Goal: Understand process/instructions: Learn about a topic

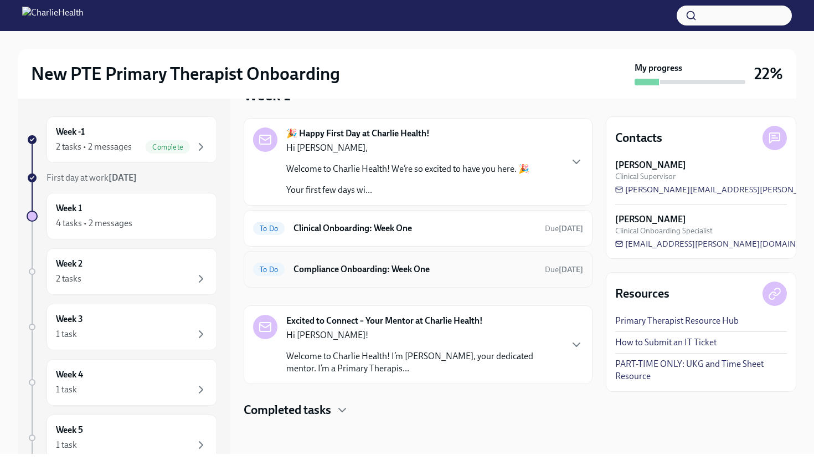
scroll to position [32, 0]
click at [420, 264] on h6 "Compliance Onboarding: Week One" at bounding box center [414, 269] width 243 height 12
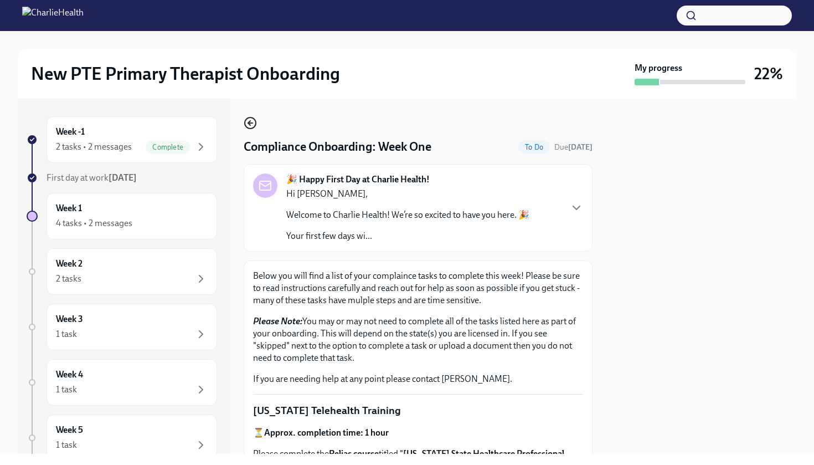
click at [252, 121] on icon "button" at bounding box center [250, 122] width 13 height 13
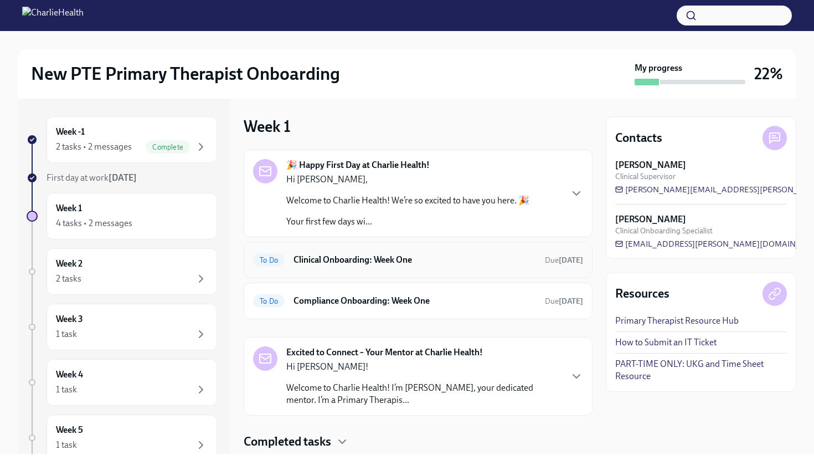
click at [433, 260] on h6 "Clinical Onboarding: Week One" at bounding box center [414, 260] width 243 height 12
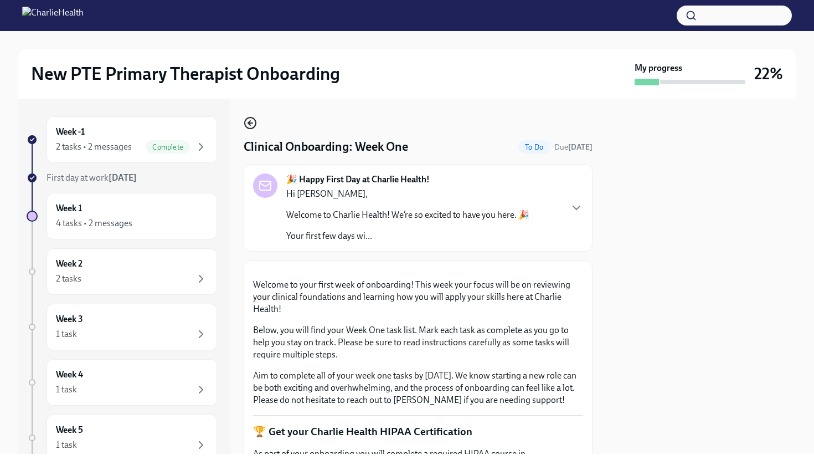
click at [249, 123] on icon "button" at bounding box center [249, 123] width 2 height 4
